Goal: Transaction & Acquisition: Purchase product/service

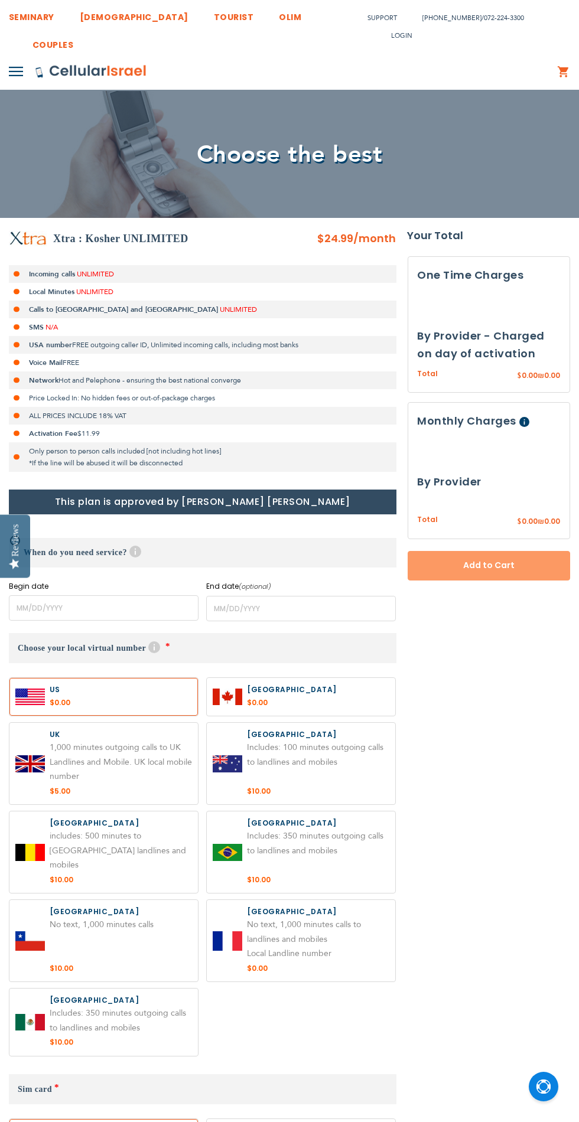
click at [91, 765] on label at bounding box center [103, 763] width 188 height 81
radio input "true"
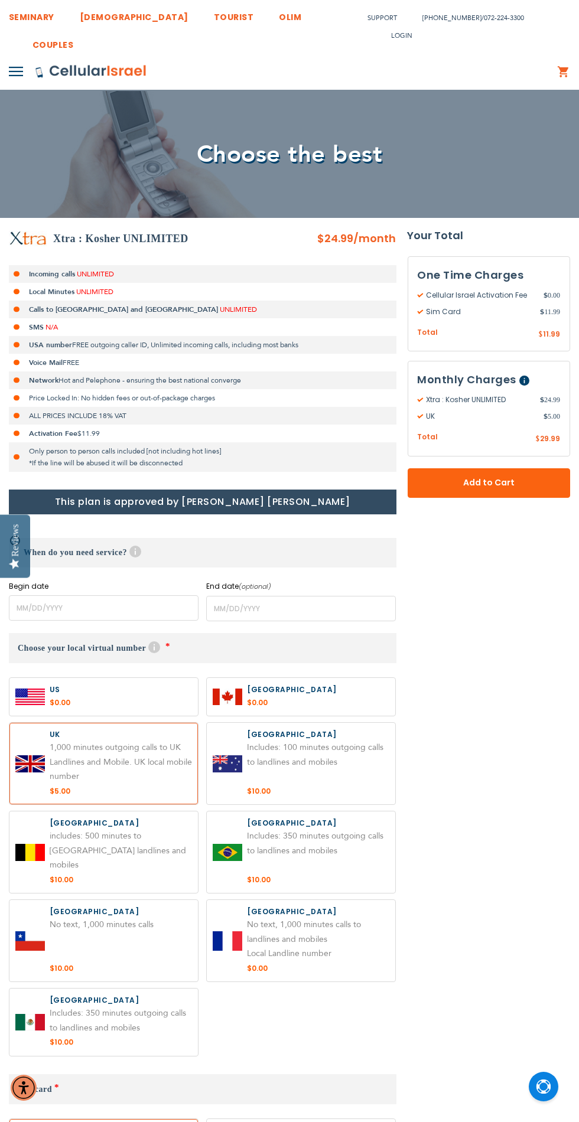
click at [483, 478] on span "Add to Cart" at bounding box center [488, 482] width 85 height 12
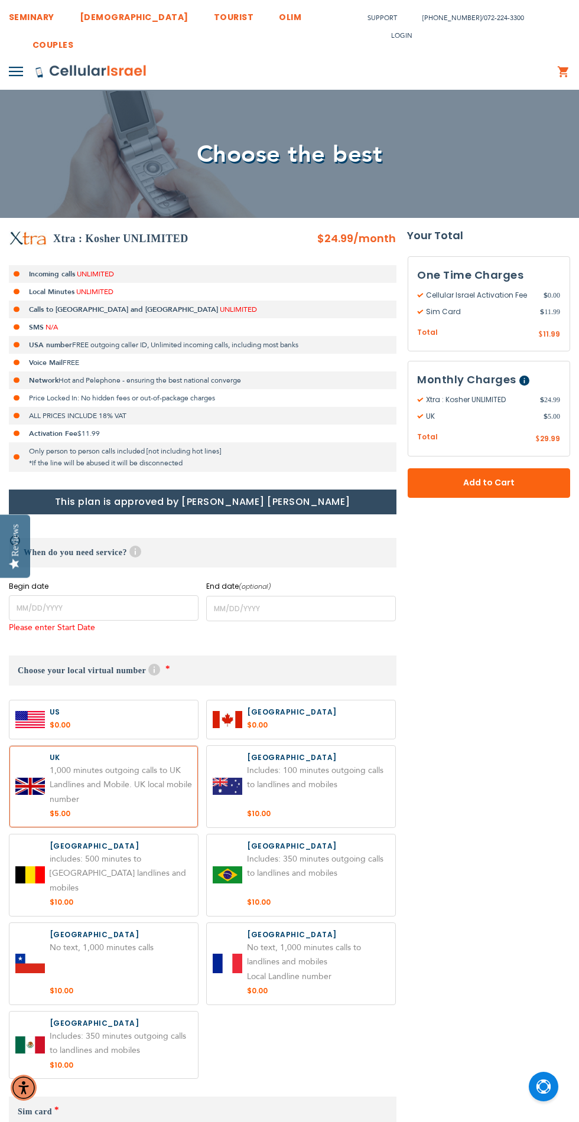
click at [514, 483] on span "Add to Cart" at bounding box center [488, 482] width 85 height 12
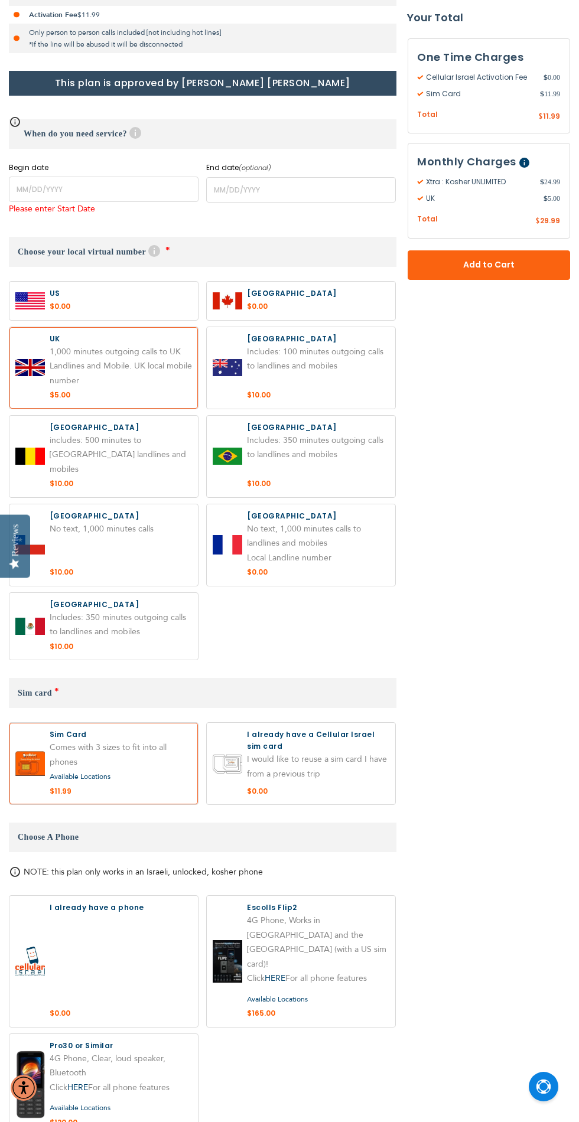
scroll to position [531, 0]
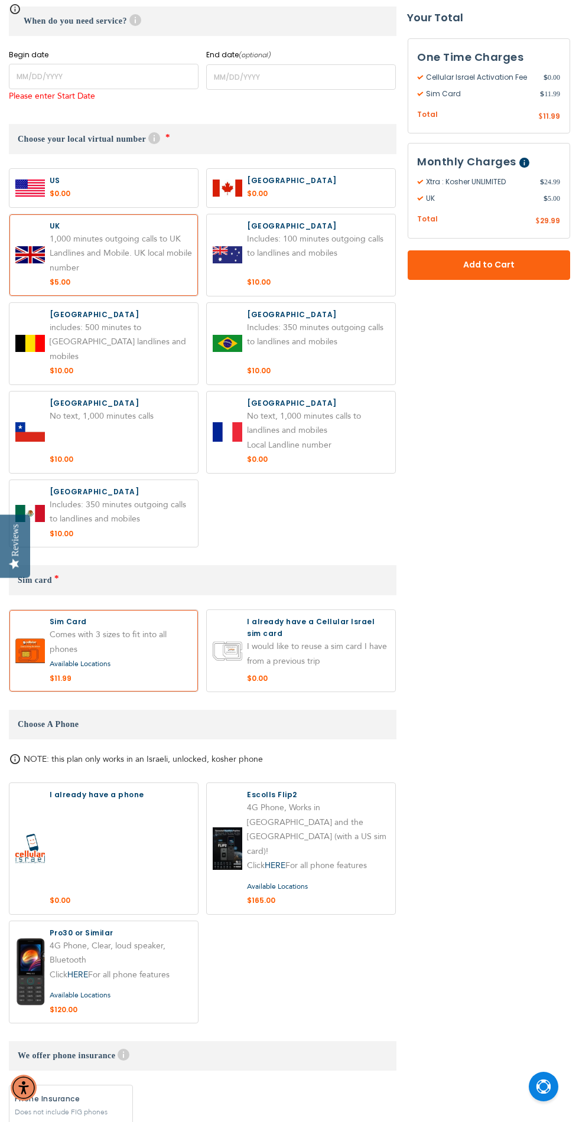
click at [107, 630] on label at bounding box center [103, 650] width 188 height 81
click at [111, 803] on label at bounding box center [103, 848] width 188 height 131
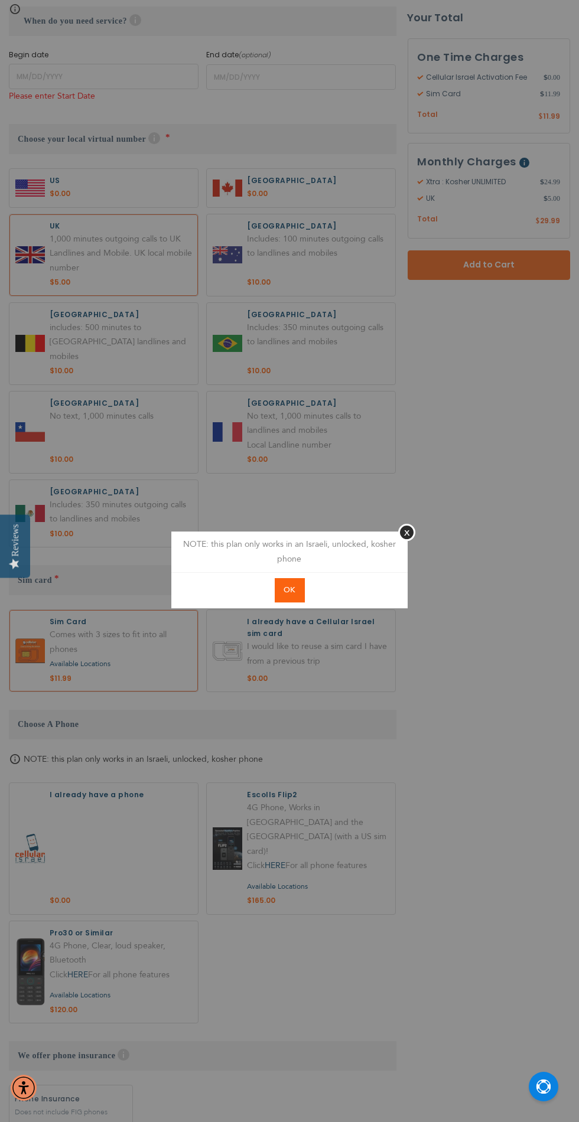
click at [290, 587] on span "OK" at bounding box center [289, 589] width 11 height 11
radio input "true"
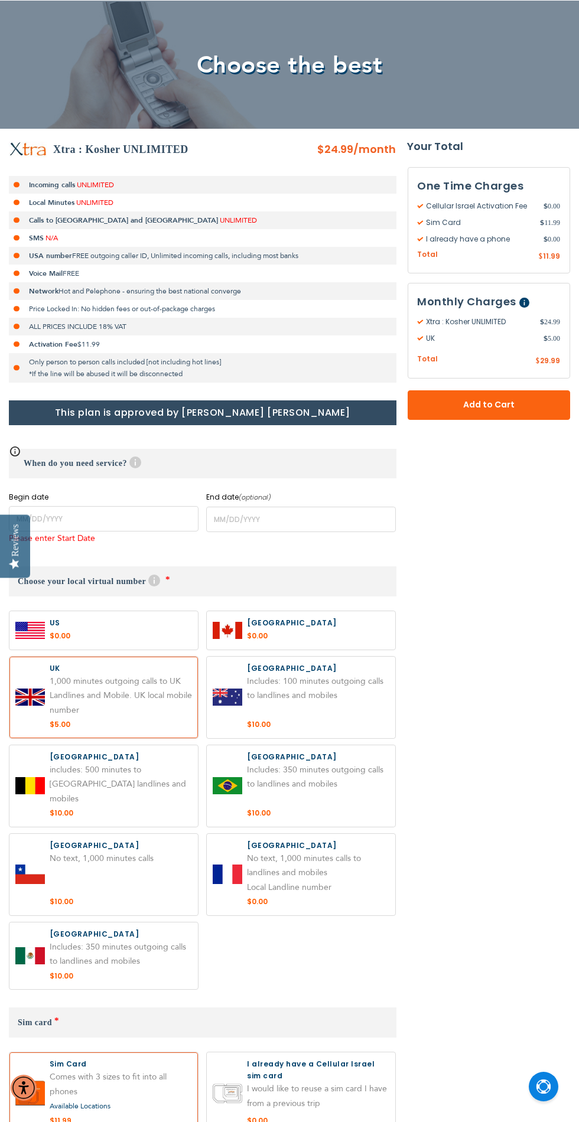
scroll to position [0, 0]
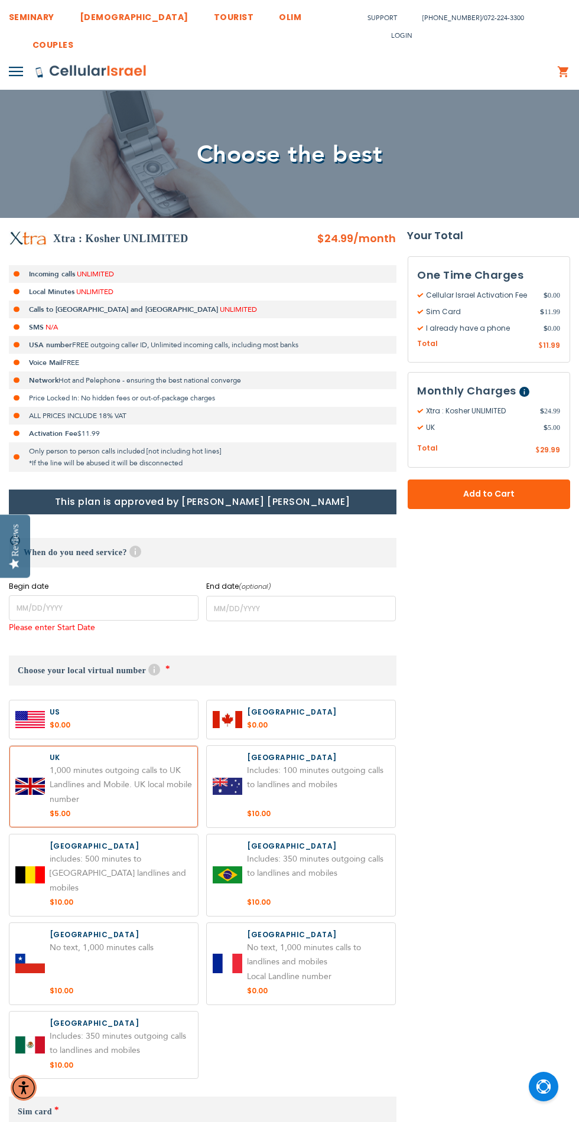
click at [516, 490] on span "Add to Cart" at bounding box center [488, 494] width 85 height 12
click at [70, 605] on input "name" at bounding box center [103, 607] width 189 height 25
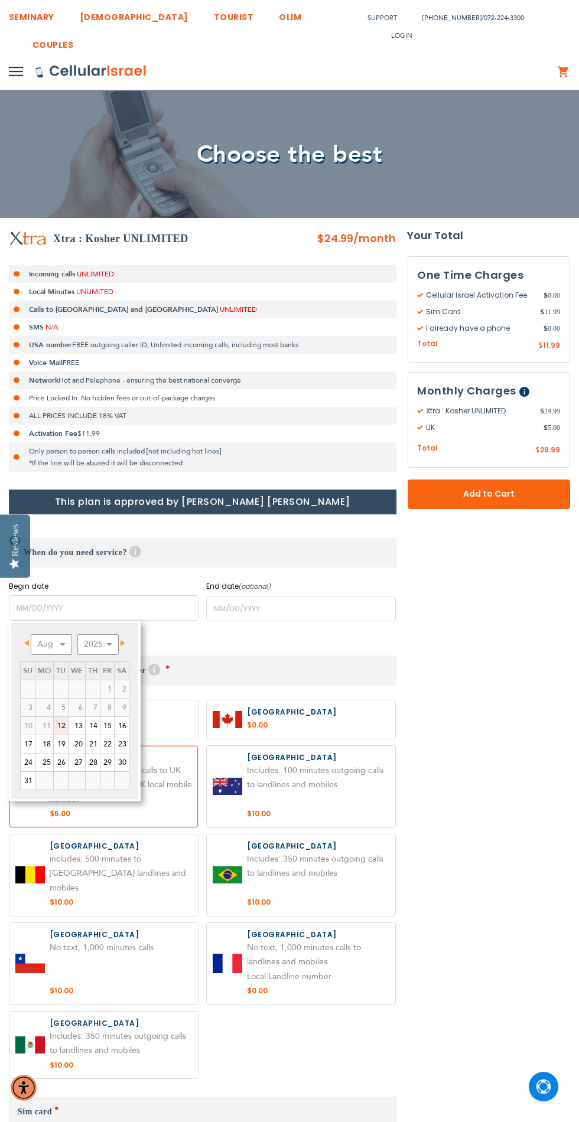
click at [93, 724] on link "14" at bounding box center [93, 726] width 14 height 18
click at [92, 726] on link "14" at bounding box center [93, 726] width 14 height 18
click at [529, 491] on span "Add to Cart" at bounding box center [488, 494] width 85 height 12
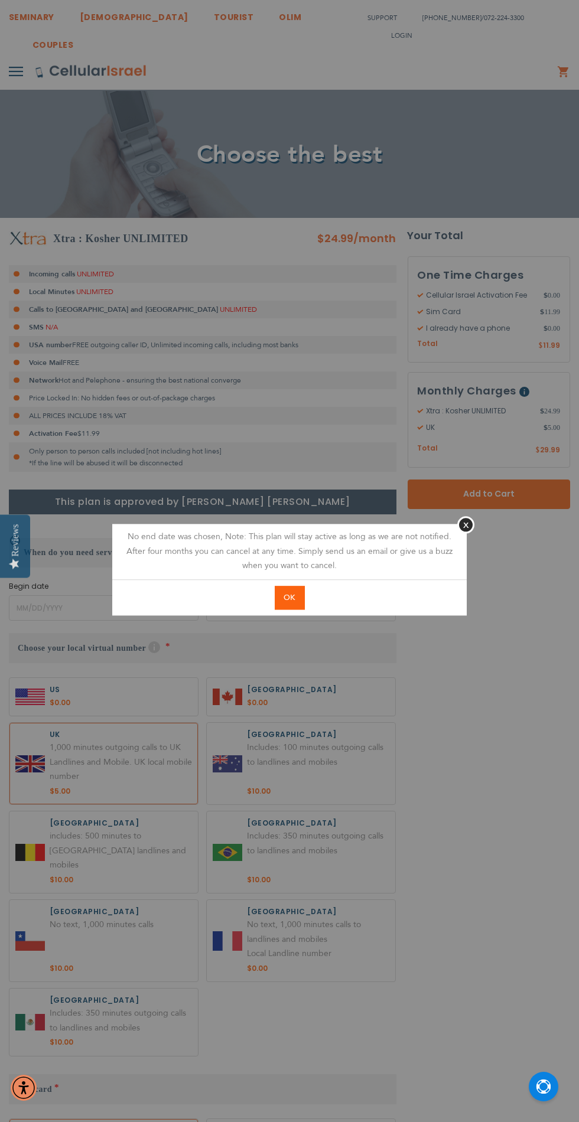
type input "[DATE]"
click at [302, 600] on button "OK" at bounding box center [290, 598] width 30 height 24
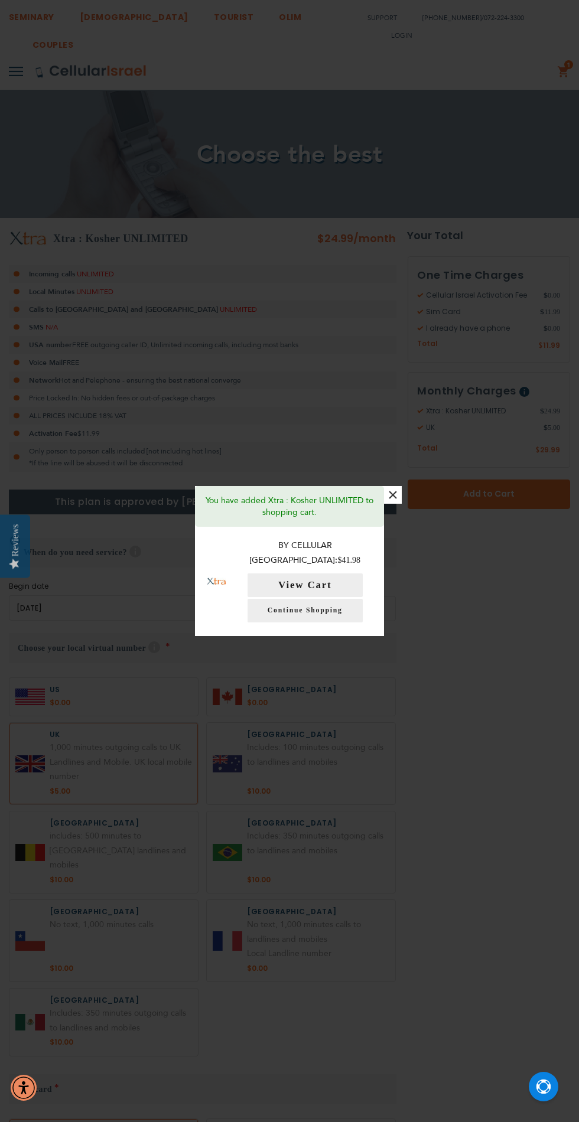
click at [396, 501] on button "×" at bounding box center [393, 495] width 18 height 18
